Goal: Task Accomplishment & Management: Manage account settings

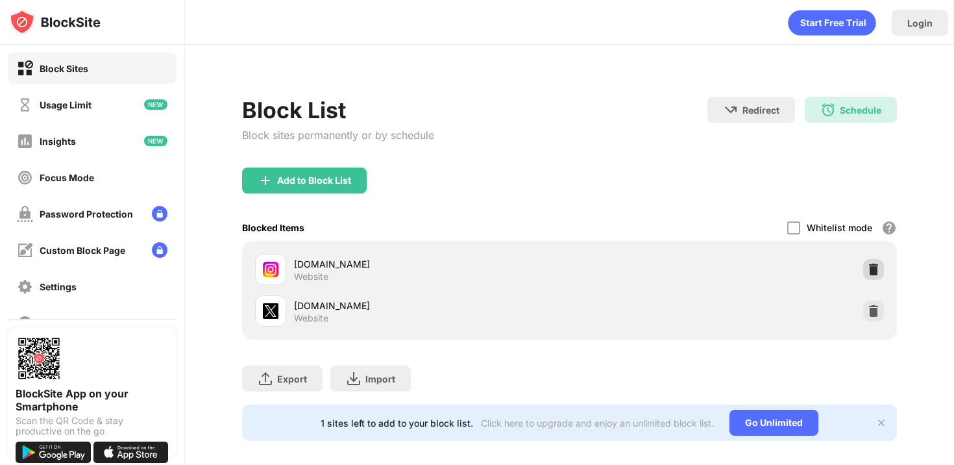
click at [870, 263] on img at bounding box center [873, 269] width 13 height 13
